Goal: Navigation & Orientation: Find specific page/section

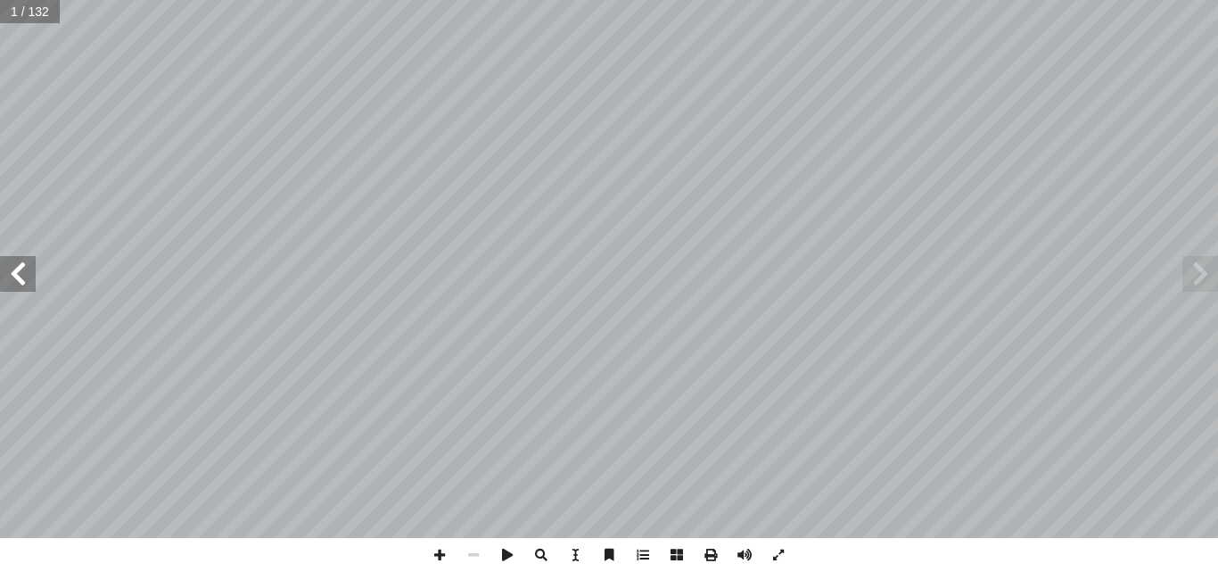
click at [29, 270] on span at bounding box center [18, 274] width 36 height 36
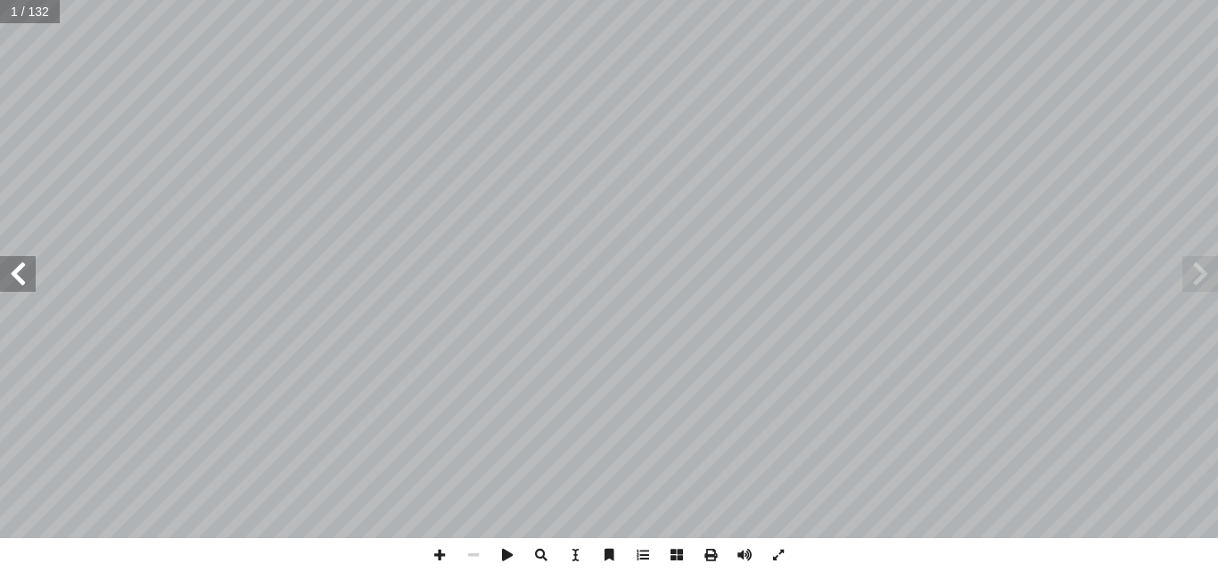
click at [29, 270] on span at bounding box center [18, 274] width 36 height 36
click at [28, 272] on span at bounding box center [18, 274] width 36 height 36
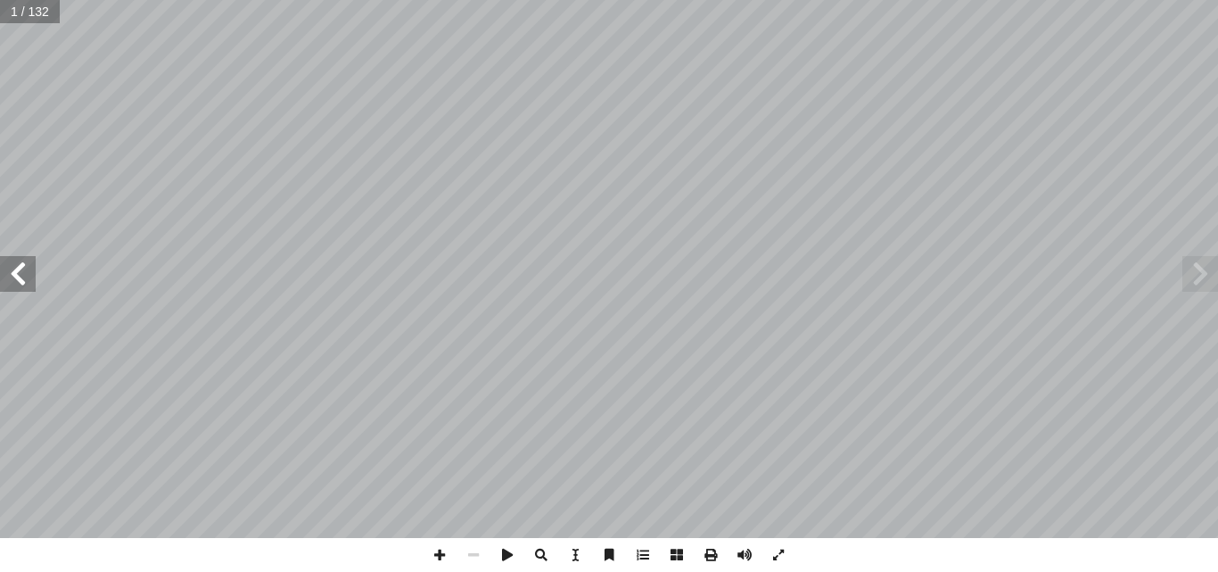
click at [26, 272] on span at bounding box center [18, 274] width 36 height 36
click at [24, 282] on span at bounding box center [18, 274] width 36 height 36
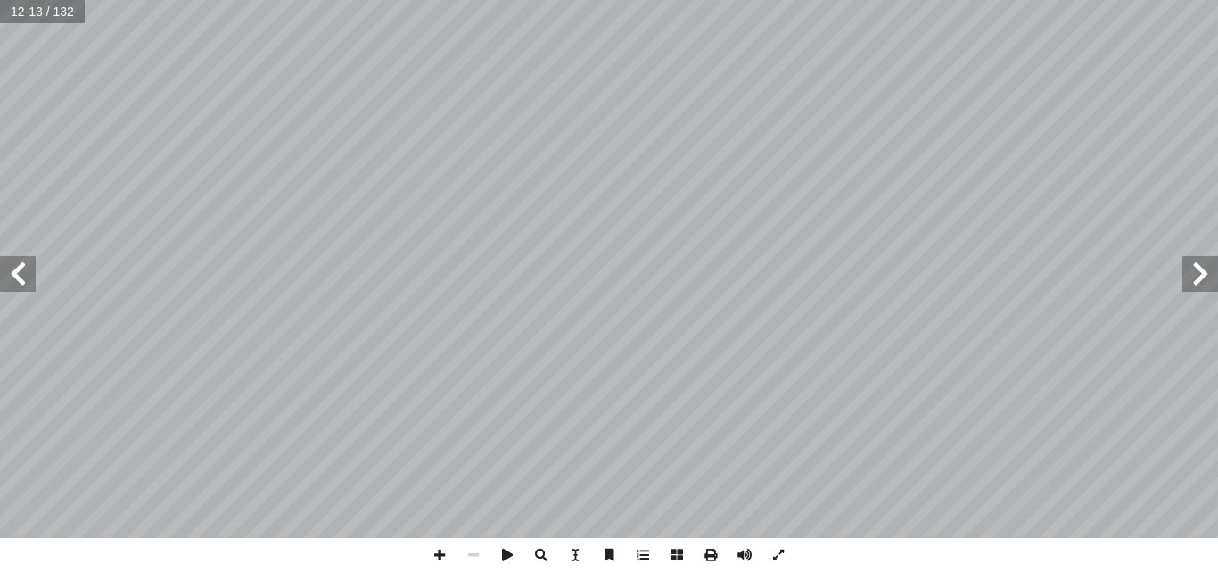
click at [24, 282] on span at bounding box center [18, 274] width 36 height 36
click at [23, 292] on div "10 ٓ ــم ٓ ال ﴿ تعالــى: ُ ــه ُ ــه، منهــا قول ِ ل ْ ض َ علــى ف ُّ تــي تــد…" at bounding box center [609, 269] width 1218 height 538
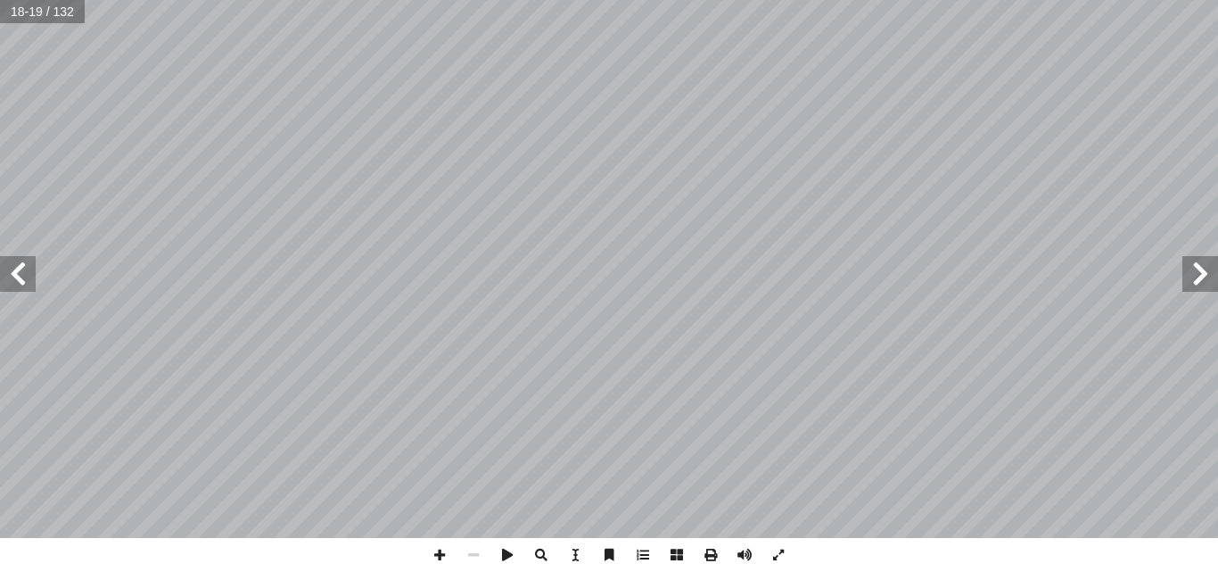
click at [25, 288] on span at bounding box center [18, 274] width 36 height 36
click at [24, 288] on span at bounding box center [18, 274] width 36 height 36
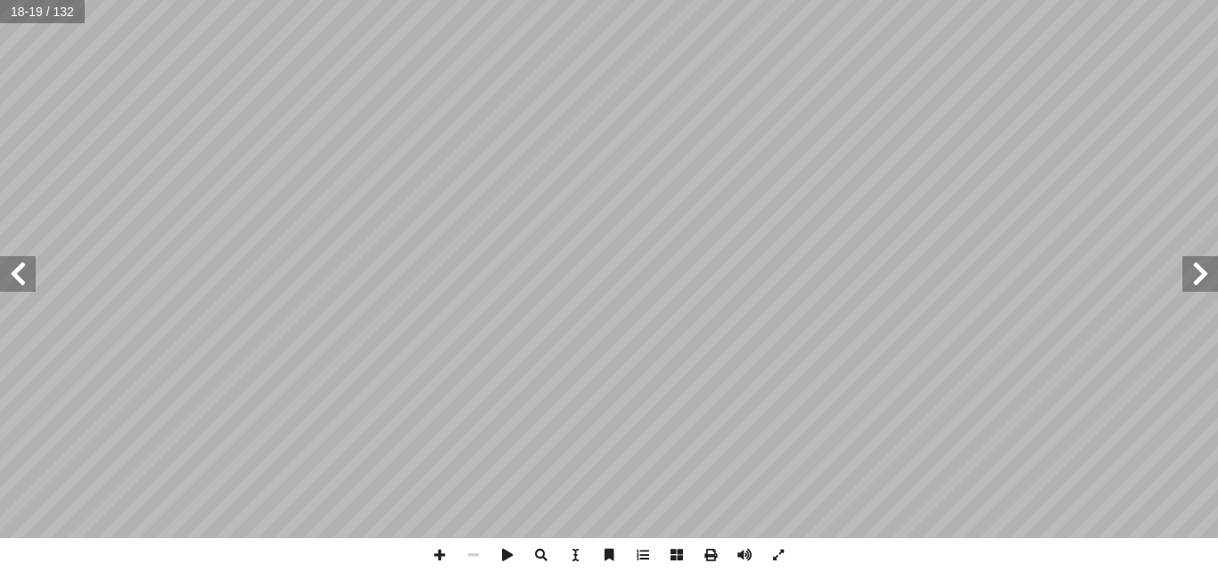
click at [24, 288] on span at bounding box center [18, 274] width 36 height 36
click at [27, 291] on span at bounding box center [18, 274] width 36 height 36
click at [25, 290] on span at bounding box center [18, 274] width 36 height 36
click at [28, 288] on span at bounding box center [18, 274] width 36 height 36
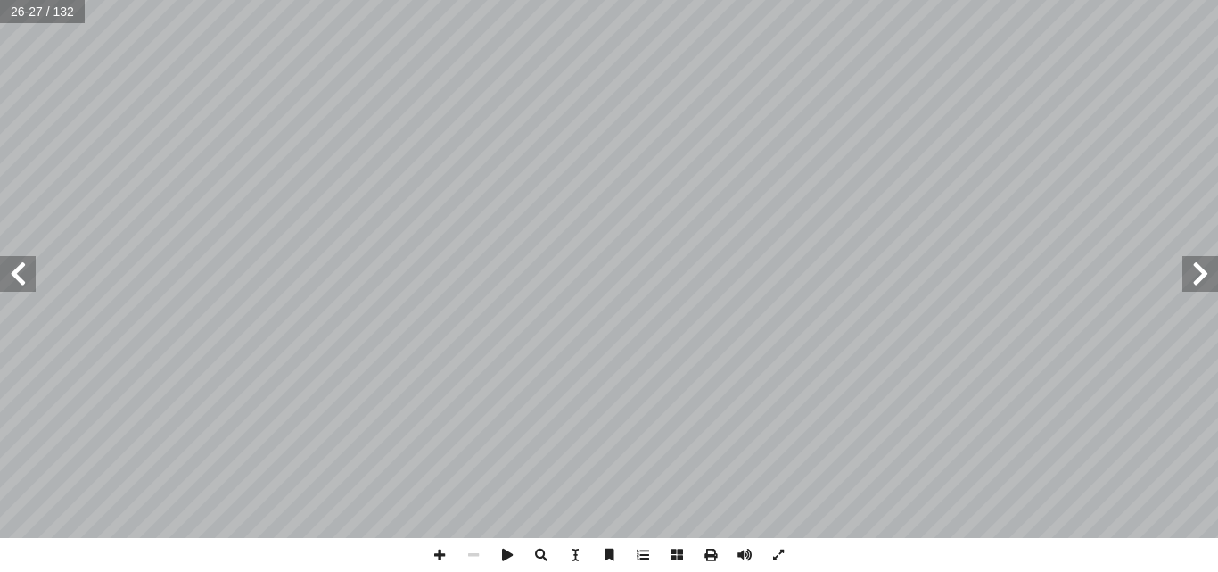
click at [28, 288] on span at bounding box center [18, 274] width 36 height 36
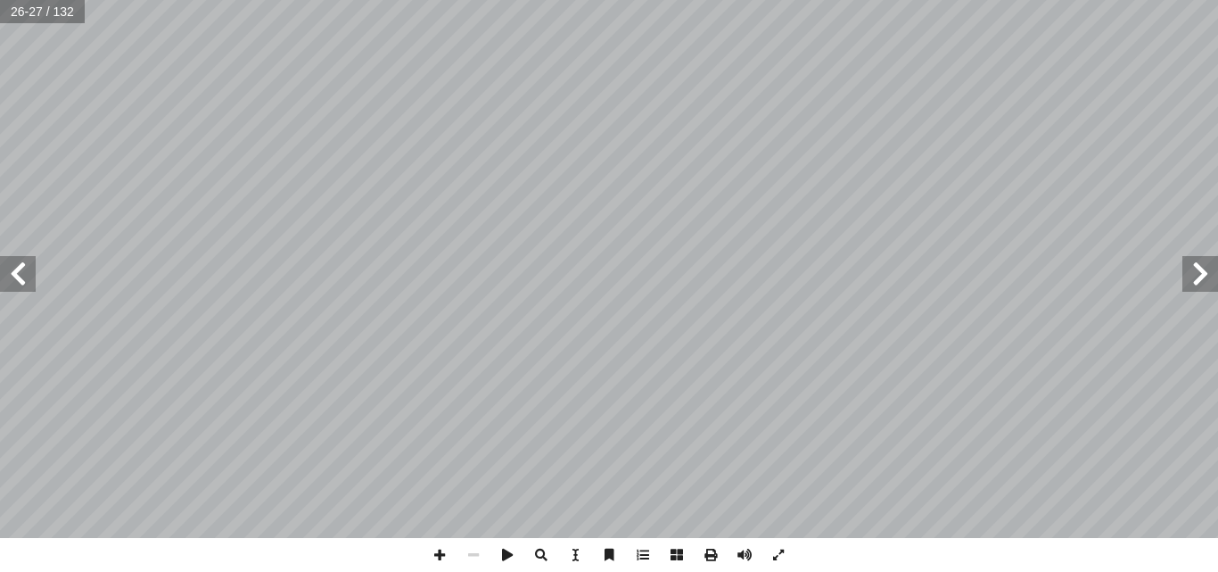
click at [28, 288] on span at bounding box center [18, 274] width 36 height 36
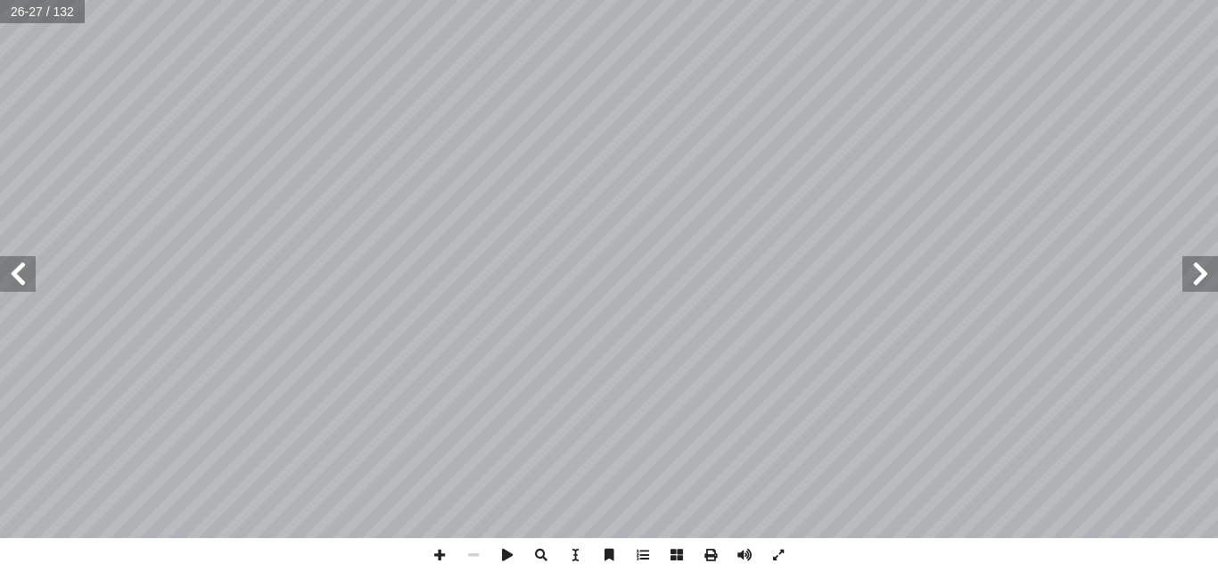
click at [28, 288] on span at bounding box center [18, 274] width 36 height 36
click at [28, 283] on span at bounding box center [18, 274] width 36 height 36
click at [30, 284] on span at bounding box center [18, 274] width 36 height 36
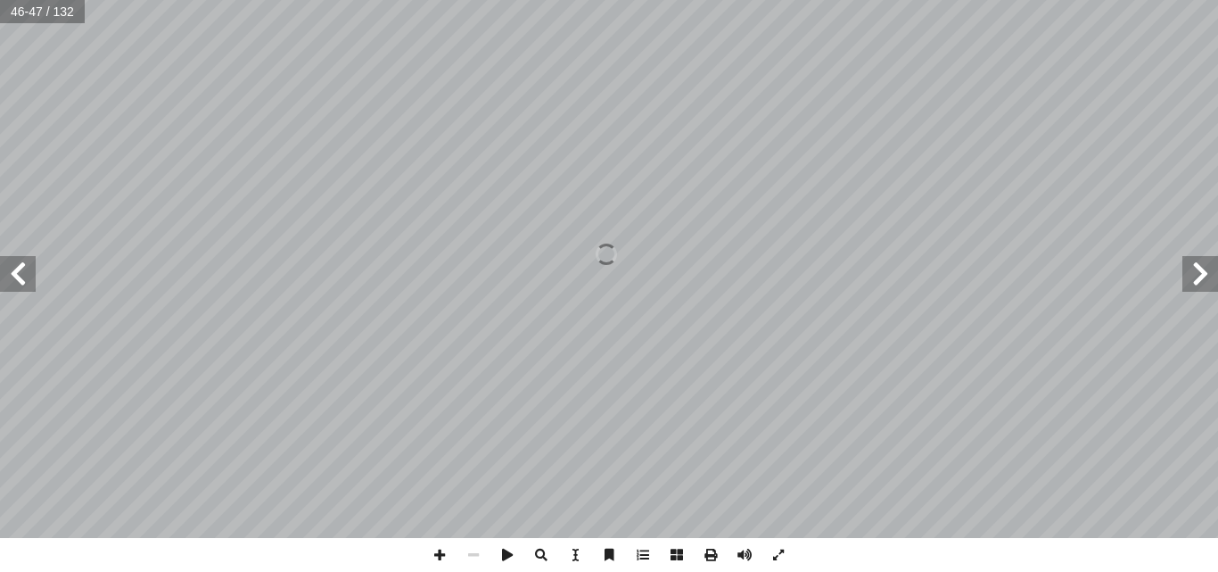
click at [16, 281] on span at bounding box center [18, 274] width 36 height 36
click at [1209, 271] on span at bounding box center [1200, 274] width 36 height 36
click at [1197, 284] on span at bounding box center [1200, 274] width 36 height 36
click at [437, 547] on span at bounding box center [440, 555] width 34 height 34
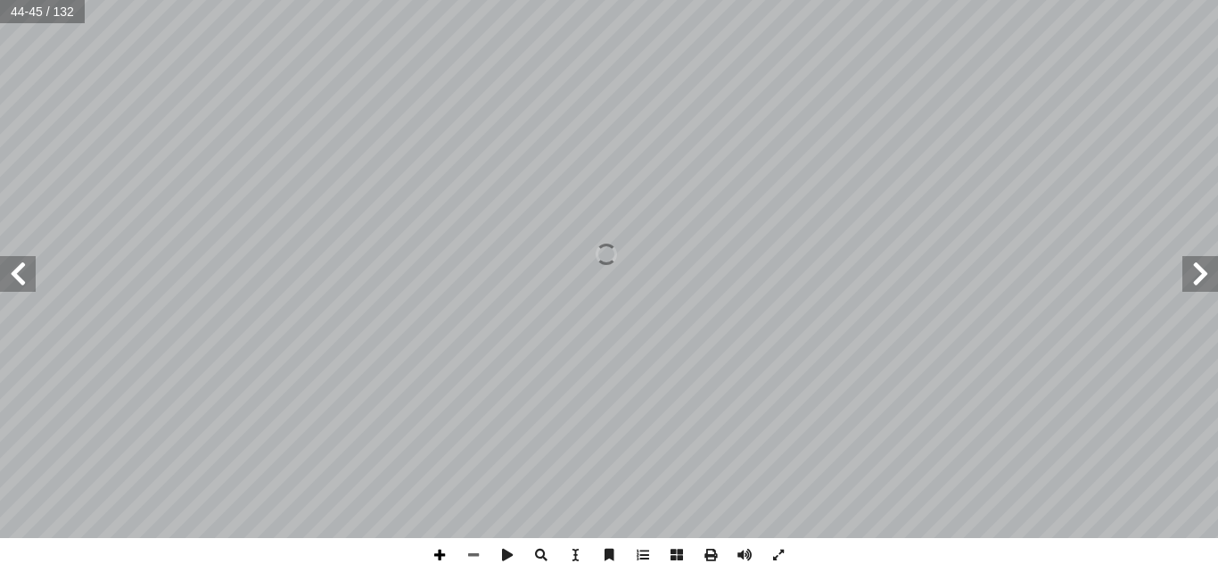
click at [437, 547] on span at bounding box center [440, 555] width 34 height 34
click at [31, 268] on span at bounding box center [18, 274] width 36 height 36
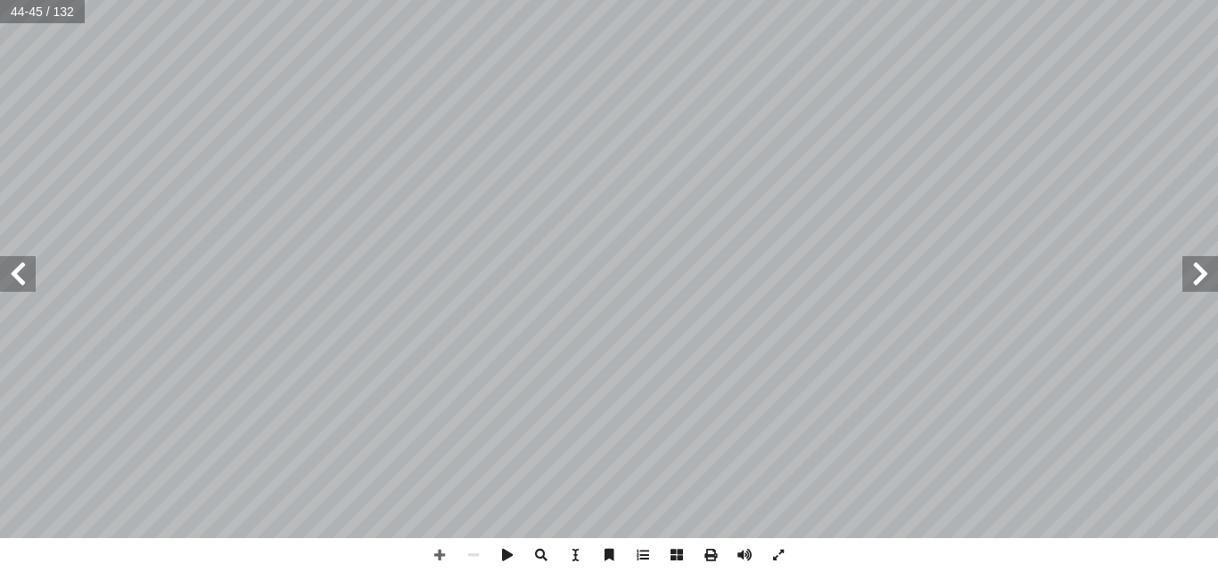
click at [31, 268] on span at bounding box center [18, 274] width 36 height 36
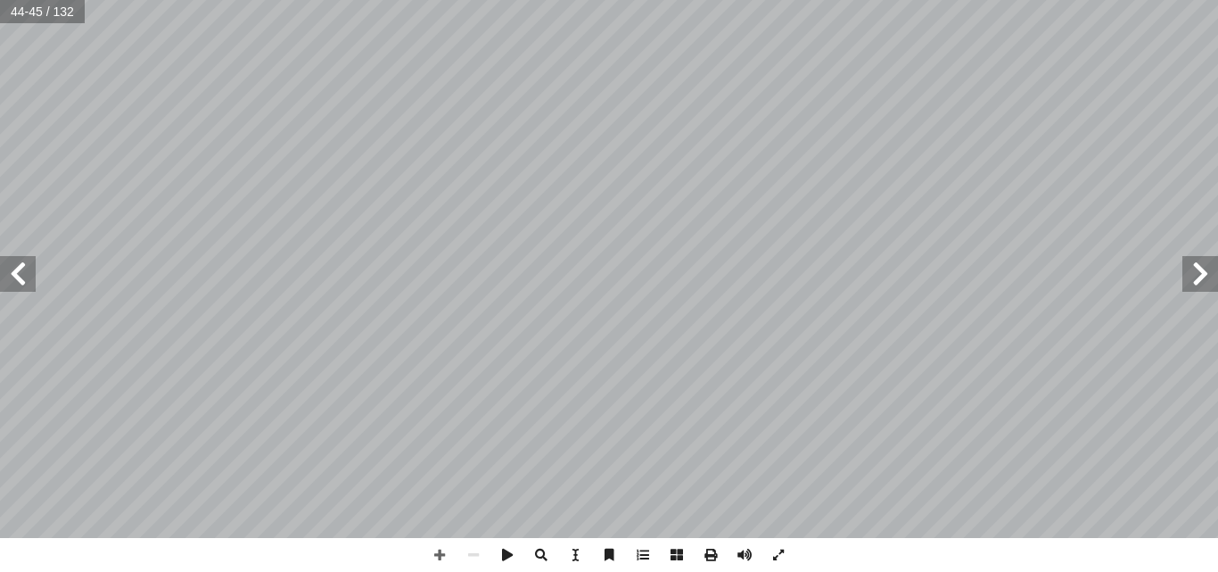
click at [31, 268] on span at bounding box center [18, 274] width 36 height 36
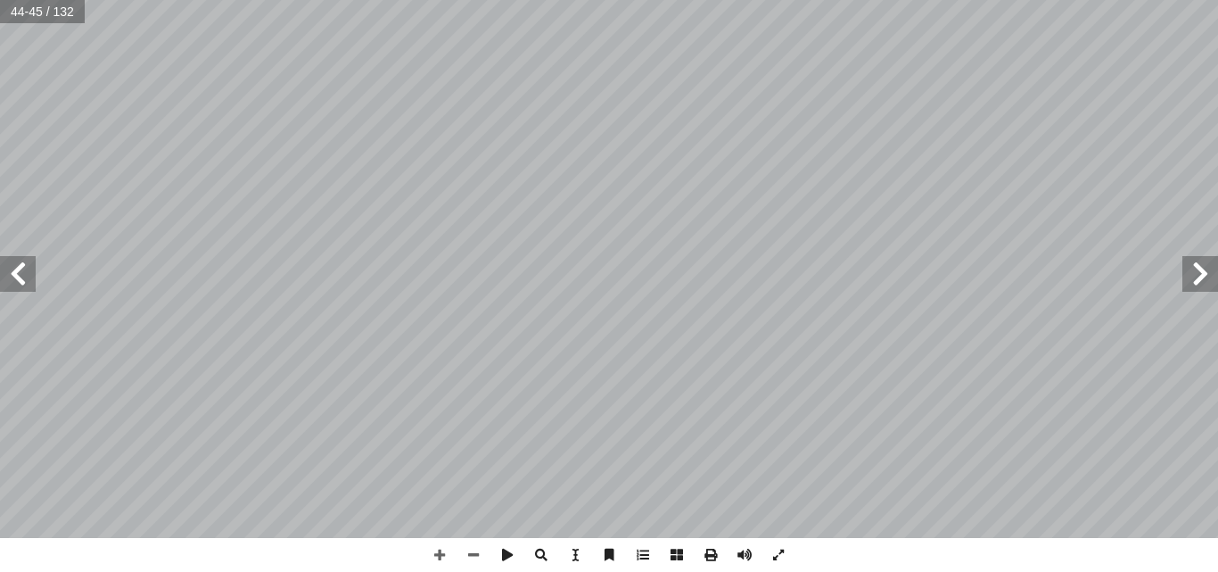
click at [220, 0] on html "الصفحة الرئيسية الصف الأول الصف الثاني الصف الثالث الصف الرابع الصف الخامس الصف…" at bounding box center [609, 81] width 1218 height 162
click at [1203, 285] on span at bounding box center [1200, 274] width 36 height 36
click at [1204, 283] on span at bounding box center [1200, 274] width 36 height 36
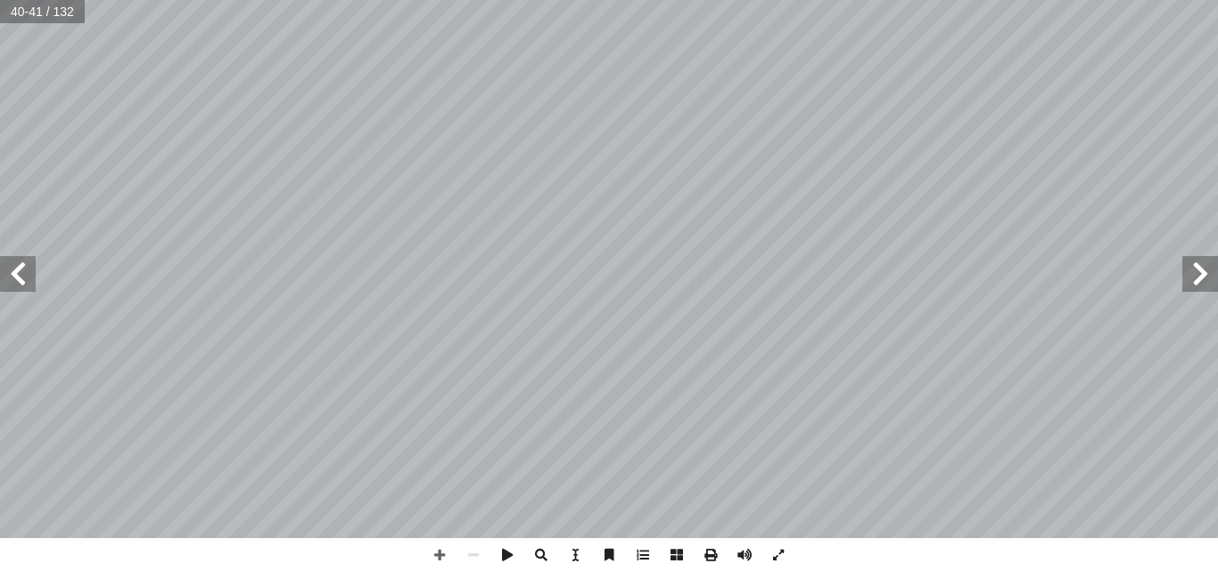
click at [1199, 278] on span at bounding box center [1200, 274] width 36 height 36
click at [1198, 278] on span at bounding box center [1200, 274] width 36 height 36
